Goal: Task Accomplishment & Management: Use online tool/utility

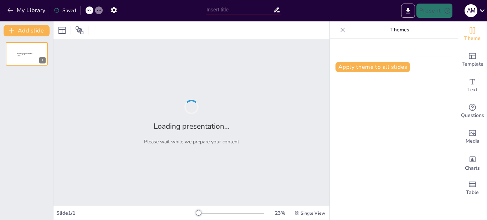
type input "Exploring Unique German Festivals: Food, Clothing, and Societal Significance"
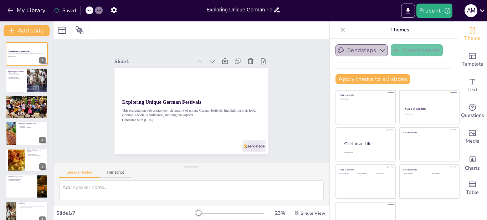
click at [363, 55] on button "Sendsteps" at bounding box center [361, 50] width 52 height 12
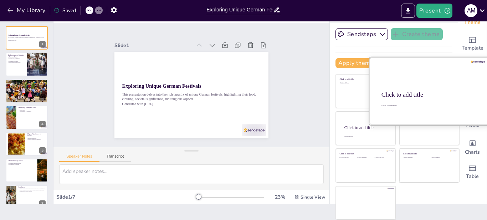
click at [396, 83] on div at bounding box center [429, 90] width 120 height 67
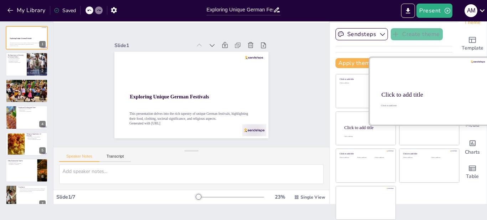
click at [396, 83] on div at bounding box center [429, 90] width 120 height 67
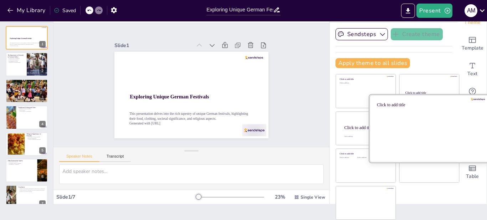
click at [417, 103] on div "Click to add title" at bounding box center [428, 104] width 102 height 5
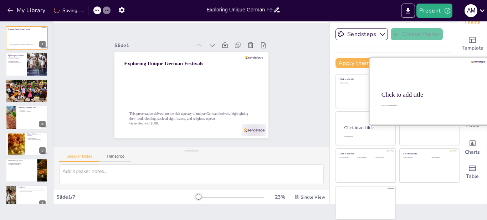
click at [410, 82] on div at bounding box center [429, 90] width 120 height 67
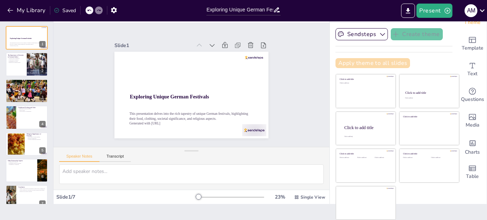
click at [336, 62] on button "Apply theme to all slides" at bounding box center [372, 63] width 74 height 10
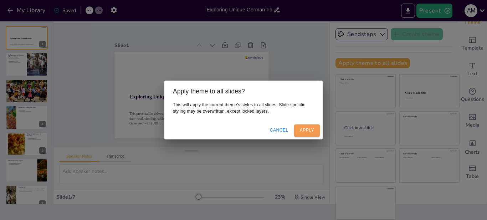
click at [309, 130] on button "Apply" at bounding box center [307, 130] width 26 height 12
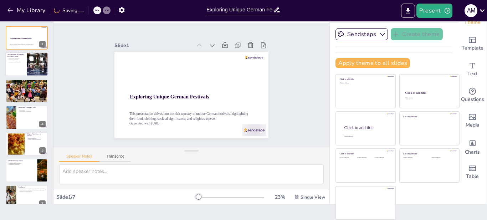
click at [30, 62] on button at bounding box center [31, 59] width 9 height 9
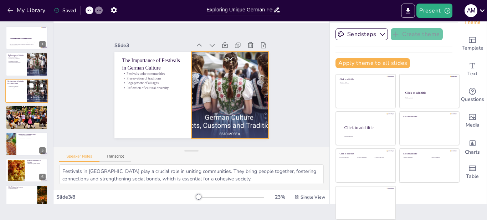
click at [30, 93] on div at bounding box center [37, 91] width 32 height 24
click at [30, 95] on div at bounding box center [37, 91] width 32 height 24
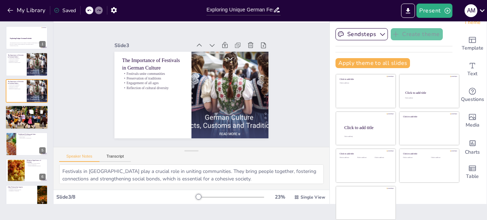
click at [29, 121] on div at bounding box center [27, 117] width 52 height 24
type textarea "The unique culinary offerings at German festivals highlight the importance of f…"
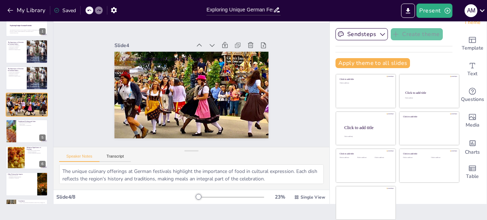
scroll to position [37, 0]
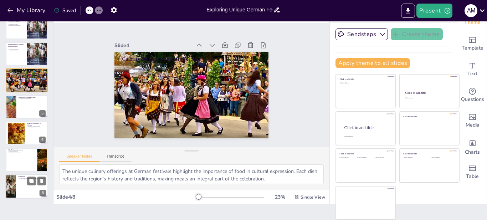
click at [18, 184] on div at bounding box center [26, 186] width 43 height 24
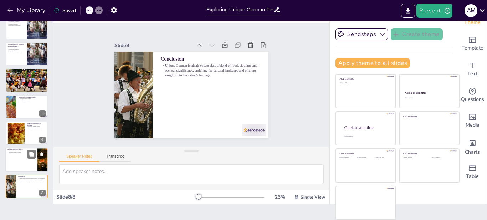
click at [19, 161] on div at bounding box center [26, 160] width 43 height 24
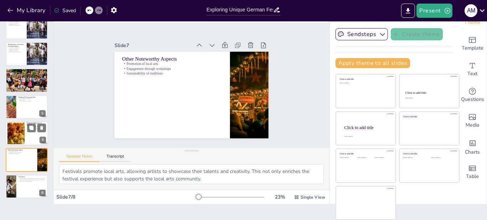
click at [19, 130] on div at bounding box center [16, 134] width 44 height 22
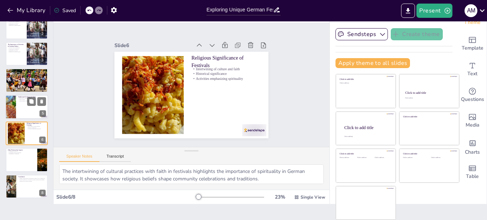
click at [22, 105] on div at bounding box center [26, 107] width 43 height 24
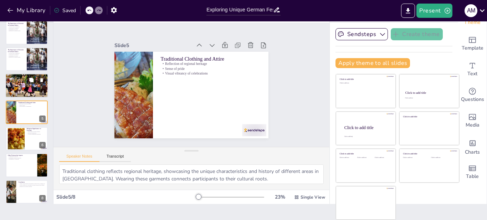
click at [19, 81] on div at bounding box center [27, 85] width 52 height 24
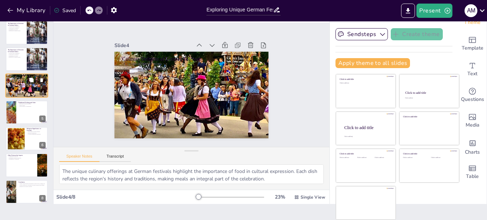
scroll to position [5, 0]
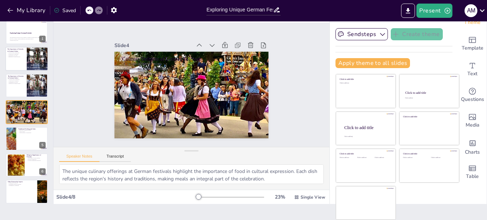
click at [11, 64] on div at bounding box center [26, 59] width 43 height 24
type textarea "Festivals in [GEOGRAPHIC_DATA] play a crucial role in uniting communities. They…"
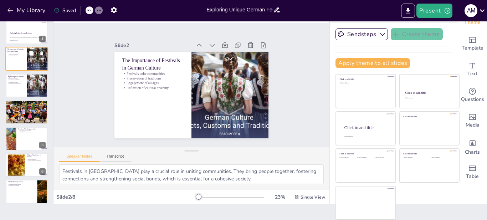
scroll to position [0, 0]
